Goal: Find contact information: Find contact information

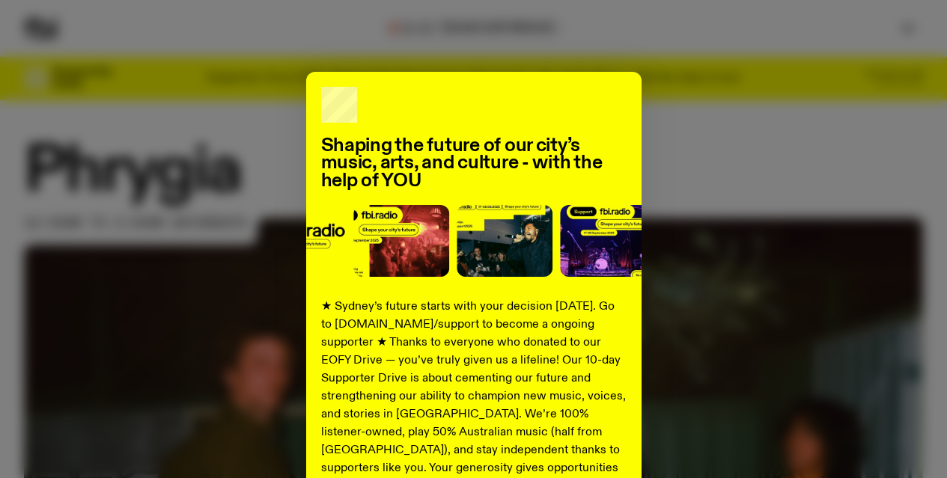
click at [786, 145] on div "Shaping the future of our city’s music, arts, and culture - with the help of YO…" at bounding box center [473, 379] width 899 height 615
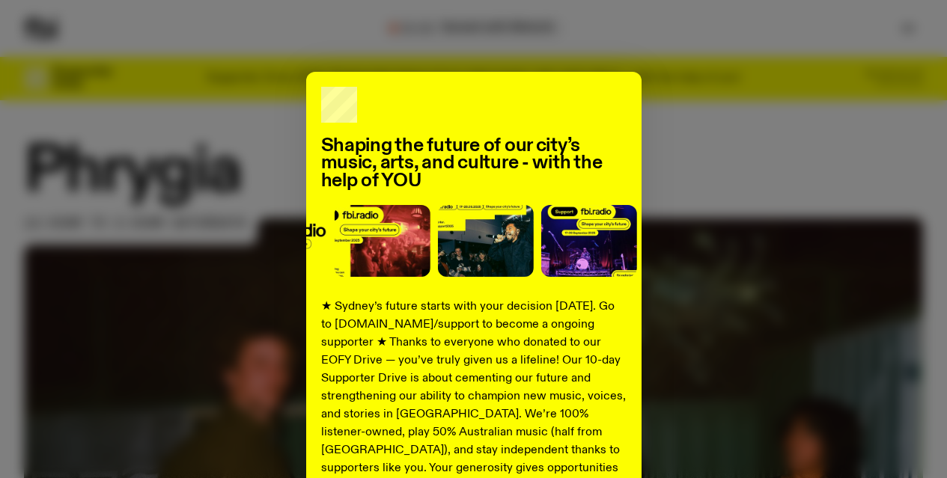
scroll to position [263, 0]
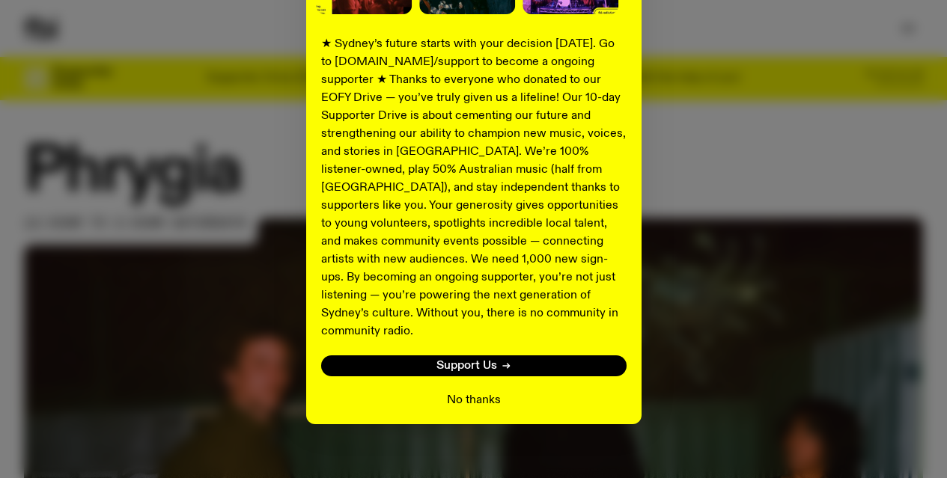
click at [469, 392] on button "No thanks" at bounding box center [474, 401] width 54 height 18
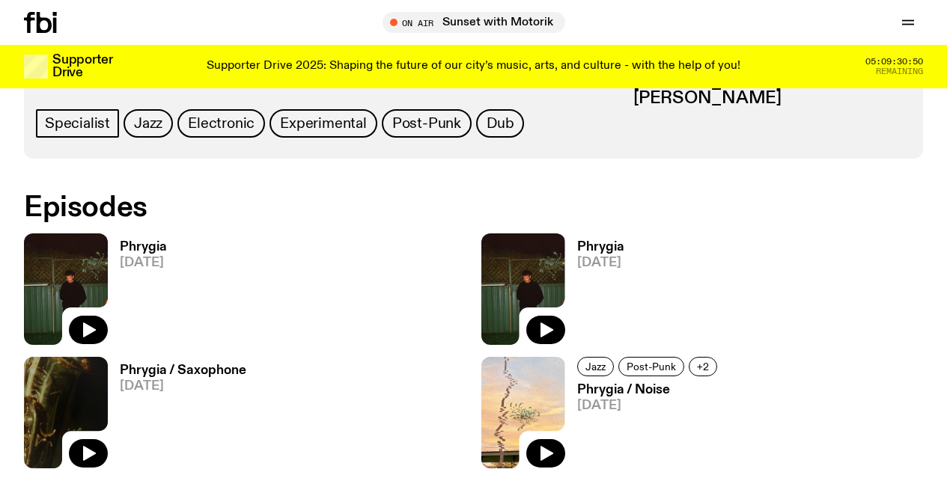
scroll to position [723, 0]
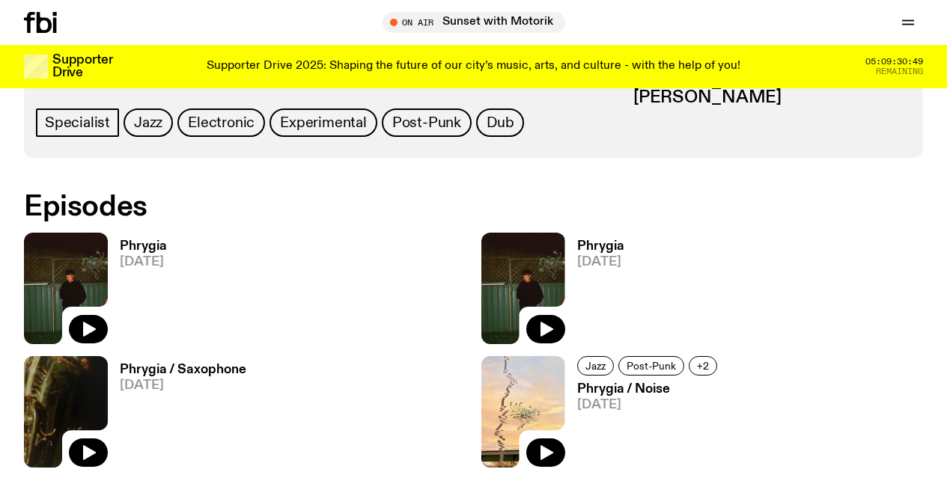
click at [720, 91] on h3 "[PERSON_NAME]" at bounding box center [772, 82] width 278 height 16
copy h3 "[PERSON_NAME]"
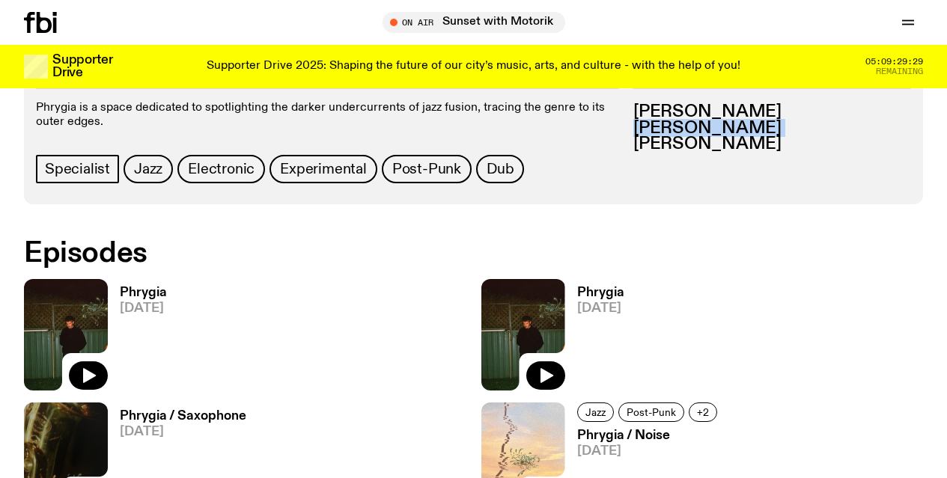
scroll to position [683, 0]
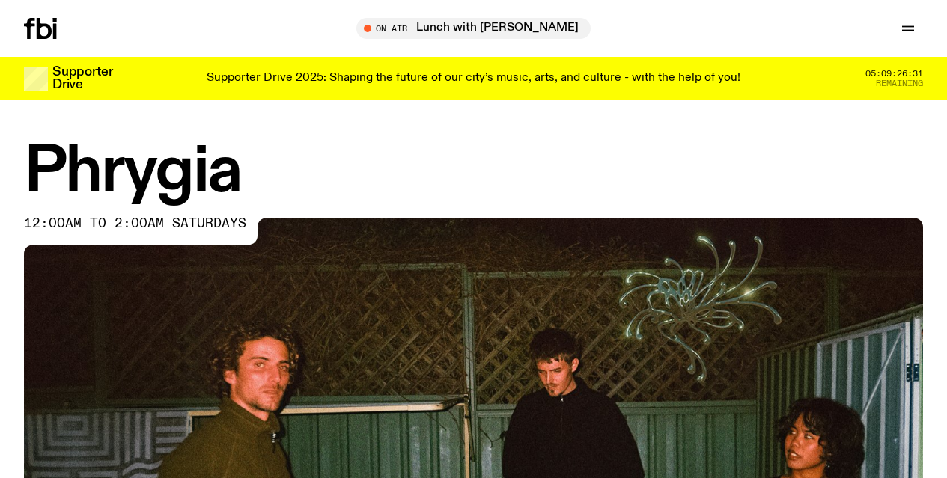
click at [0, 0] on icon "button" at bounding box center [0, 0] width 0 height 0
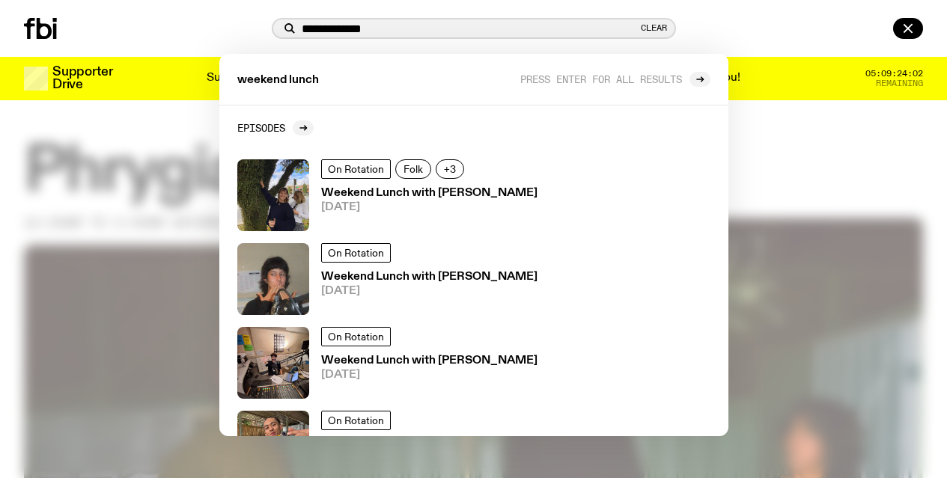
drag, startPoint x: 301, startPoint y: 27, endPoint x: 35, endPoint y: 46, distance: 266.5
click at [35, 46] on div "**********" at bounding box center [473, 28] width 947 height 57
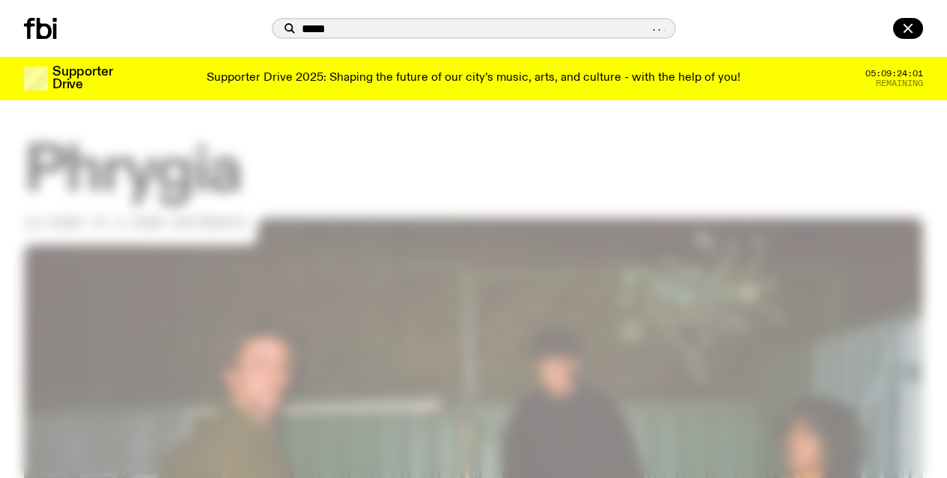
click at [324, 34] on input "*****" at bounding box center [475, 28] width 347 height 13
type input "**********"
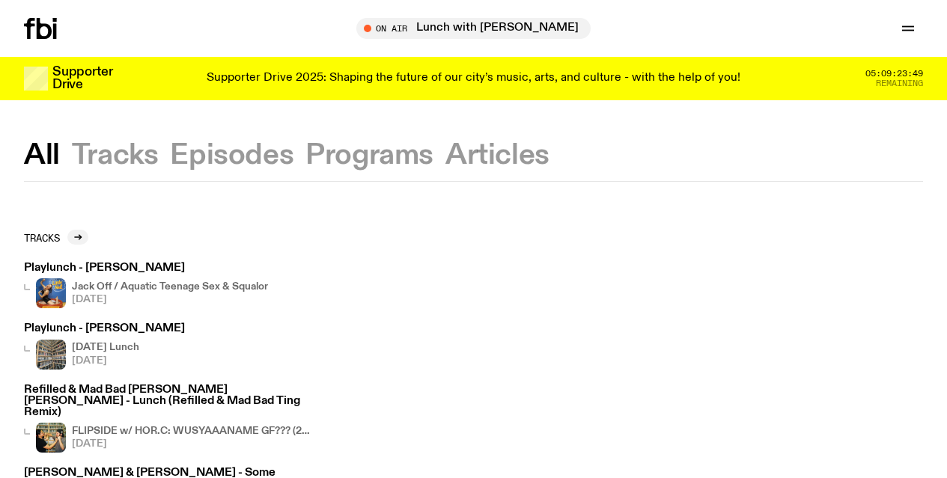
click at [0, 0] on link "Schedule" at bounding box center [0, 0] width 0 height 0
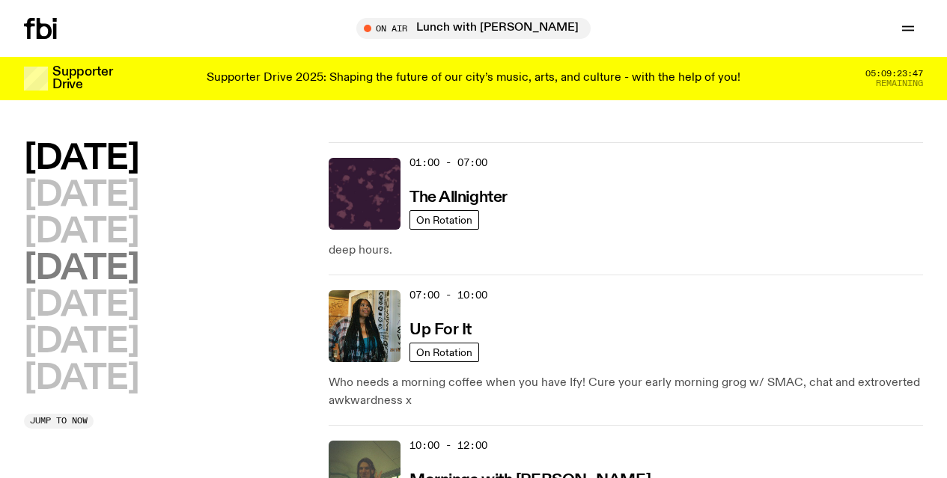
click at [139, 286] on h2 "[DATE]" at bounding box center [81, 269] width 115 height 34
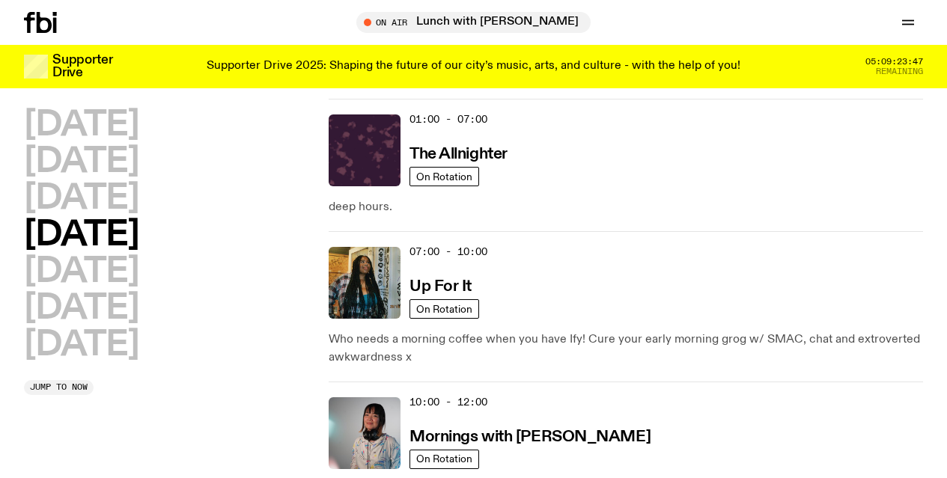
scroll to position [41, 0]
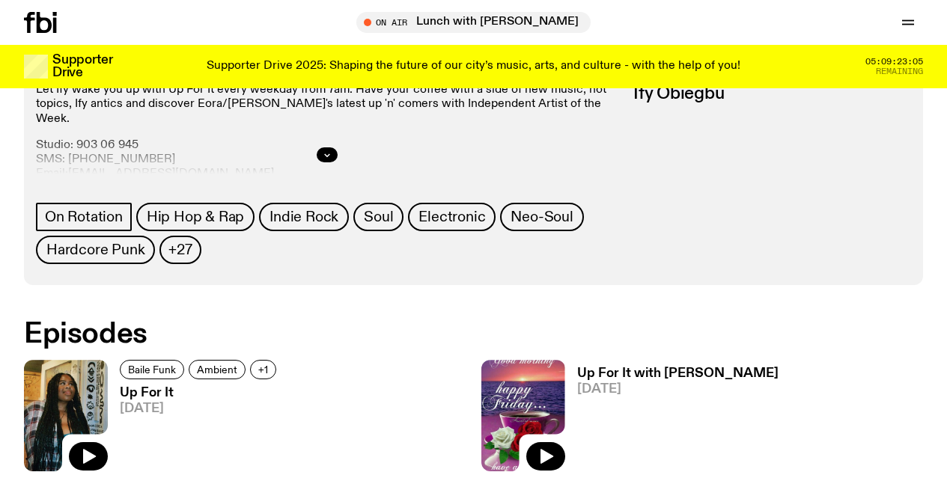
scroll to position [696, 0]
click at [618, 178] on div at bounding box center [327, 154] width 583 height 48
click at [332, 159] on icon "button" at bounding box center [327, 154] width 9 height 9
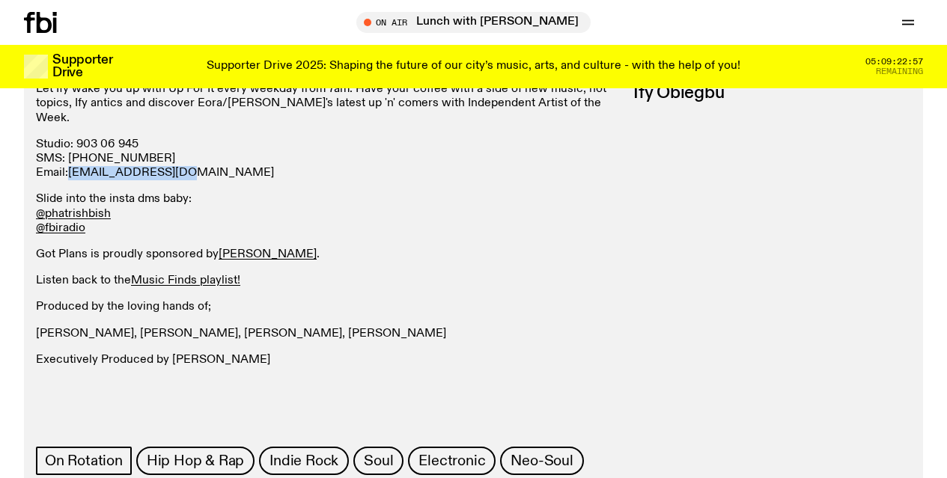
drag, startPoint x: 782, startPoint y: 261, endPoint x: 683, endPoint y: 267, distance: 99.0
click at [618, 181] on p "Studio: 903 06 945 SMS: 0435 123 945 Email: ify.o@fbiradio.com" at bounding box center [327, 159] width 583 height 43
copy link "ify.o@fbiradio.com"
